Goal: Information Seeking & Learning: Learn about a topic

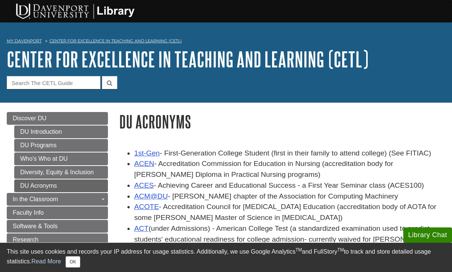
scroll to position [6, 0]
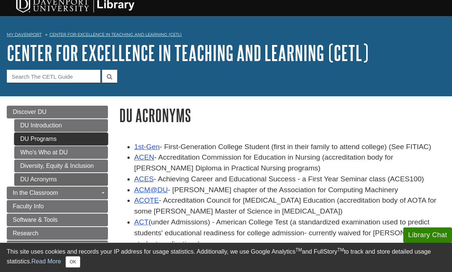
click at [80, 139] on link "DU Programs" at bounding box center [61, 139] width 94 height 13
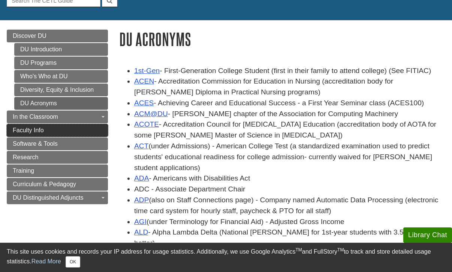
scroll to position [83, 0]
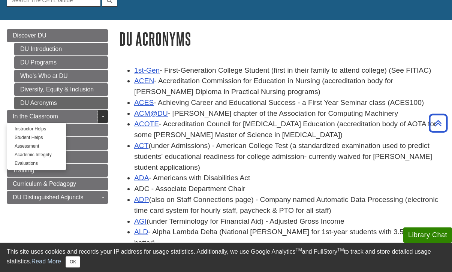
click at [103, 116] on span "Guide Page Menu" at bounding box center [102, 116] width 3 height 1
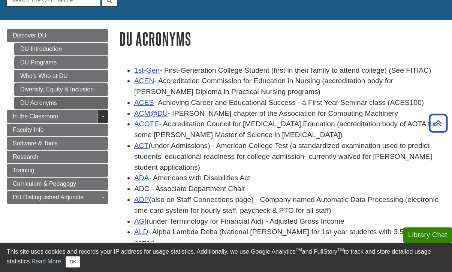
click at [105, 116] on link "Toggle Dropdown" at bounding box center [102, 116] width 10 height 13
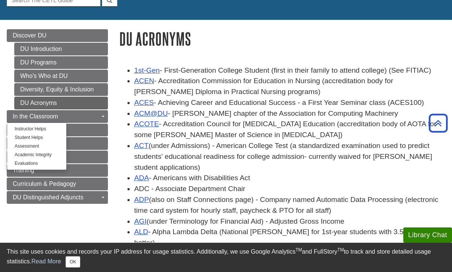
click at [112, 216] on div "Menu Discover DU DU Introduction DU Programs Who's Who at DU Diversity, Equity …" at bounding box center [57, 125] width 112 height 193
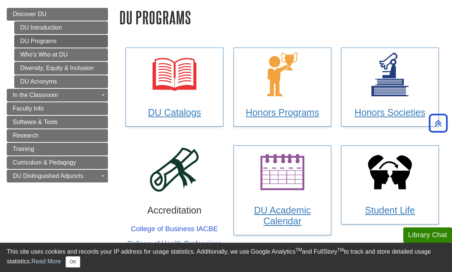
scroll to position [91, 0]
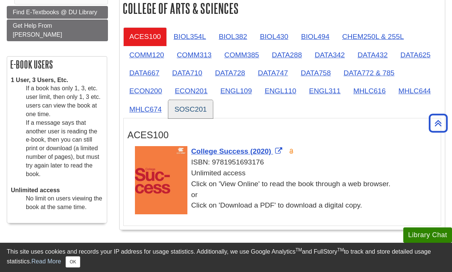
scroll to position [200, 0]
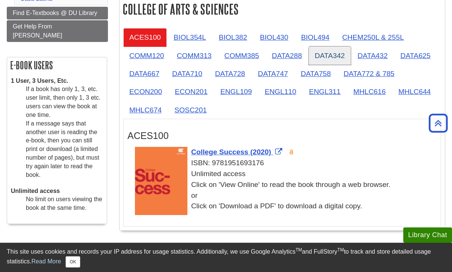
click at [342, 58] on link "DATA342" at bounding box center [330, 55] width 42 height 18
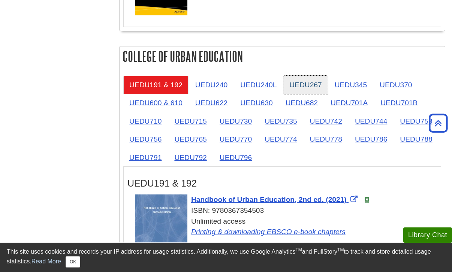
scroll to position [1371, 0]
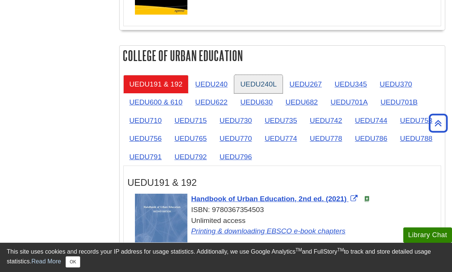
click at [257, 85] on link "UEDU240L" at bounding box center [258, 84] width 48 height 18
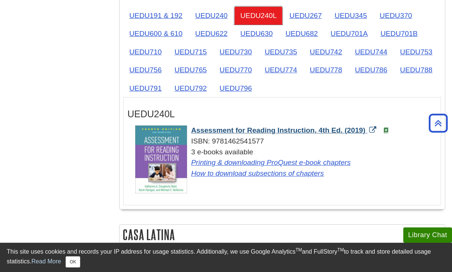
scroll to position [1430, 0]
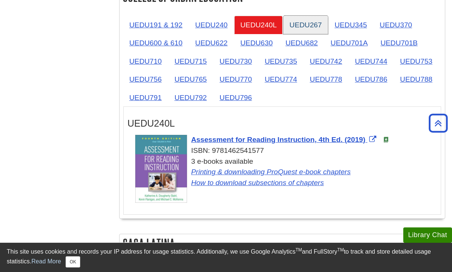
click at [299, 23] on link "UEDU267" at bounding box center [305, 25] width 44 height 18
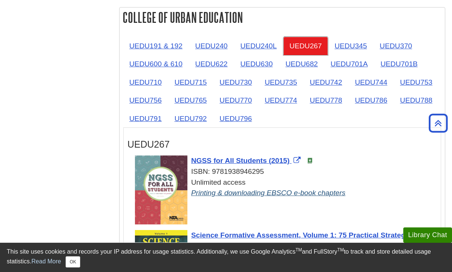
scroll to position [1403, 0]
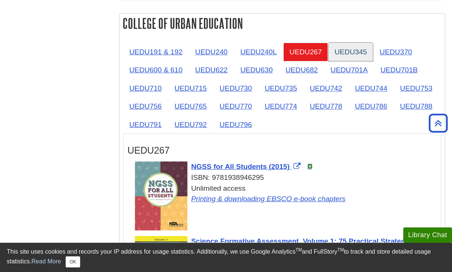
click at [352, 55] on link "UEDU345" at bounding box center [350, 52] width 44 height 18
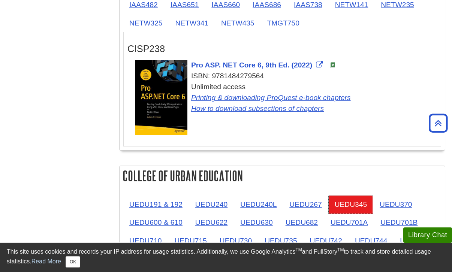
scroll to position [1255, 0]
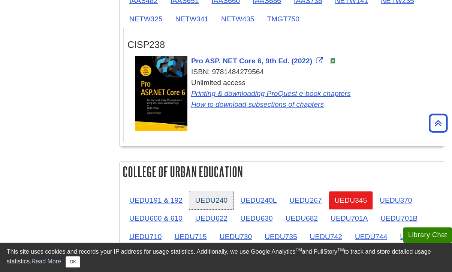
click at [224, 202] on link "UEDU240" at bounding box center [211, 200] width 44 height 18
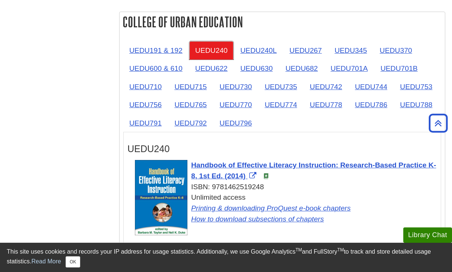
scroll to position [1378, 0]
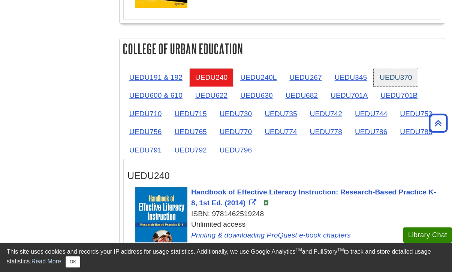
click at [391, 73] on link "UEDU370" at bounding box center [395, 77] width 44 height 18
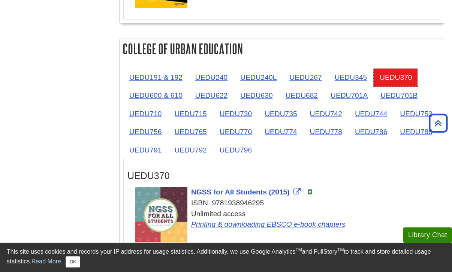
click at [395, 78] on link "UEDU370" at bounding box center [395, 77] width 44 height 18
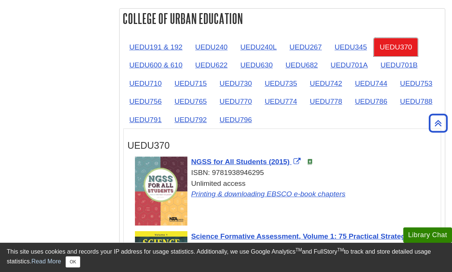
scroll to position [1390, 0]
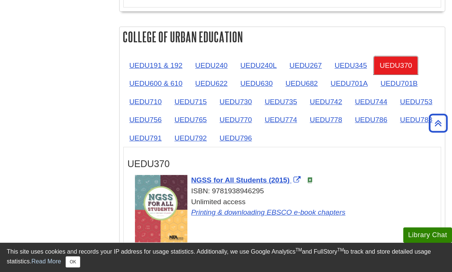
click at [392, 66] on link "UEDU370" at bounding box center [395, 65] width 44 height 18
click at [175, 91] on link "UEDU600 & 610" at bounding box center [155, 83] width 65 height 18
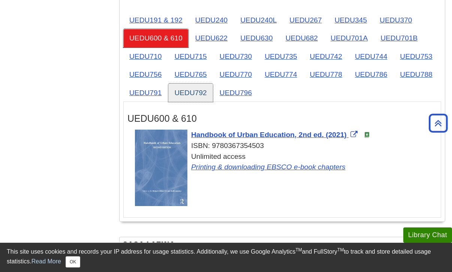
scroll to position [1433, 0]
